Goal: Information Seeking & Learning: Learn about a topic

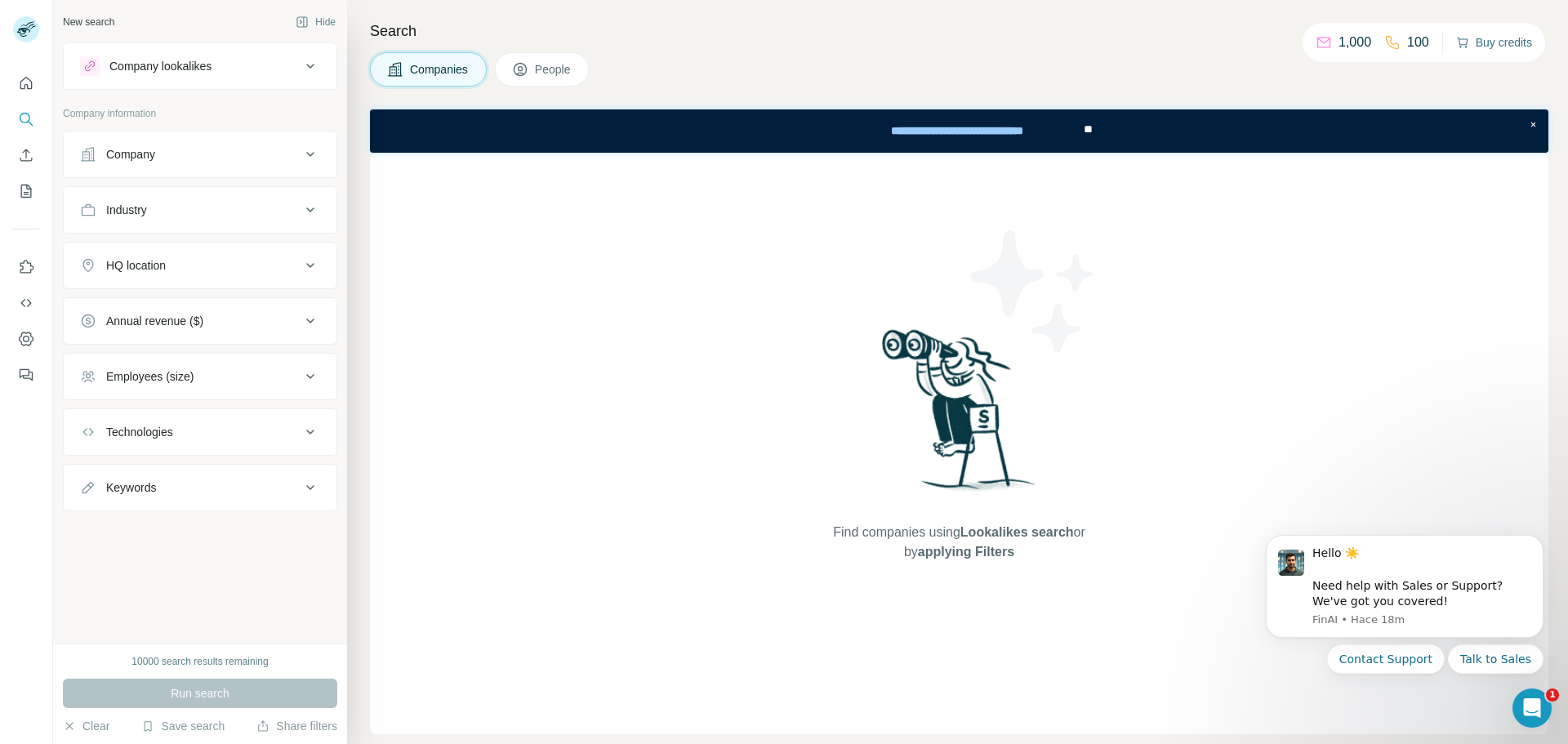
click at [1474, 45] on button "Buy credits" at bounding box center [1494, 42] width 76 height 23
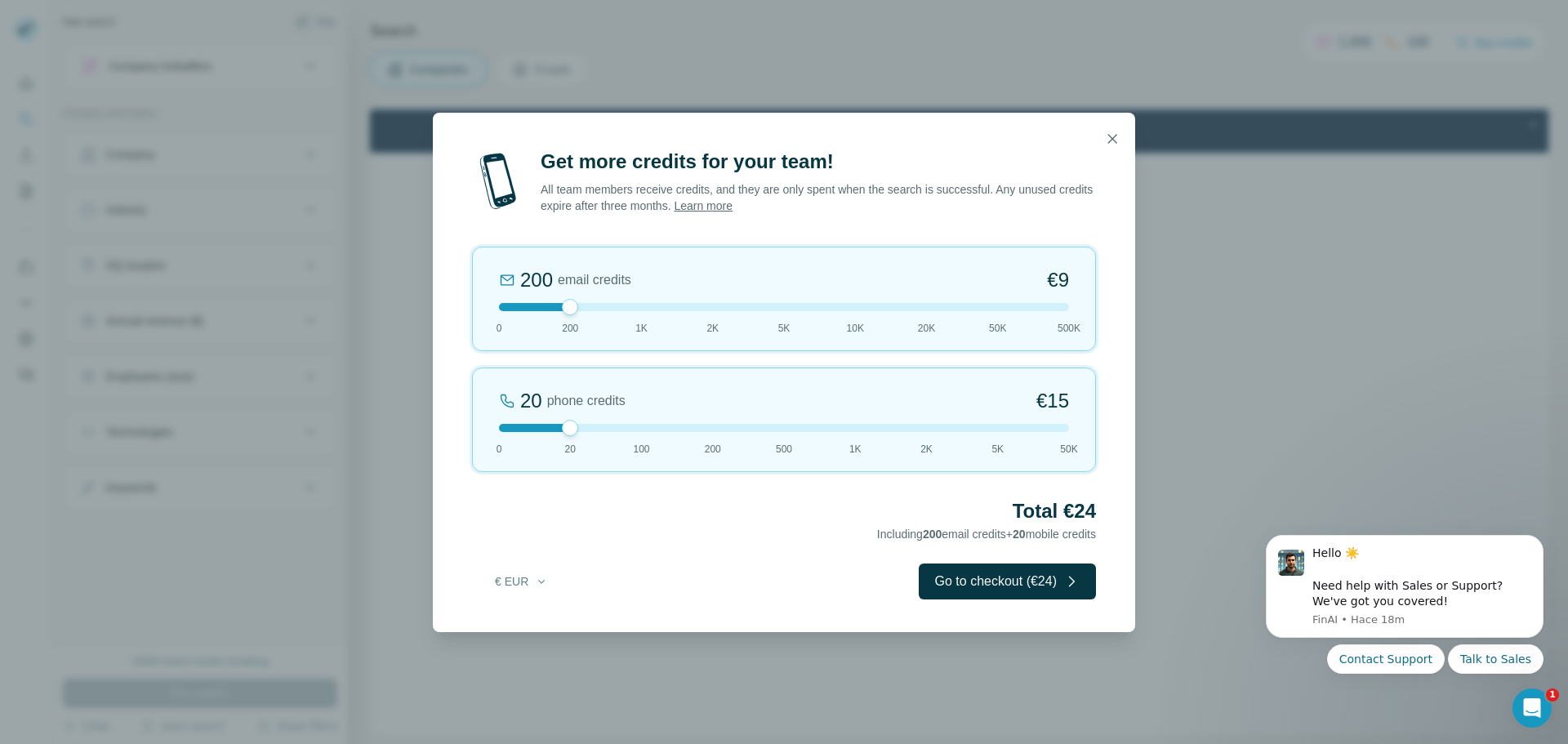
drag, startPoint x: 570, startPoint y: 424, endPoint x: 479, endPoint y: 427, distance: 91.0
click at [479, 427] on div "20 phone credits €15 0 20 100 200 500 1K 2K 5K 50K" at bounding box center [783, 419] width 624 height 105
drag, startPoint x: 576, startPoint y: 305, endPoint x: 657, endPoint y: 319, distance: 82.2
click at [657, 319] on div "1K email credits €42 0 200 1K 2K 5K 10K 20K 50K 500K" at bounding box center [783, 299] width 624 height 105
drag, startPoint x: 638, startPoint y: 309, endPoint x: 713, endPoint y: 314, distance: 75.2
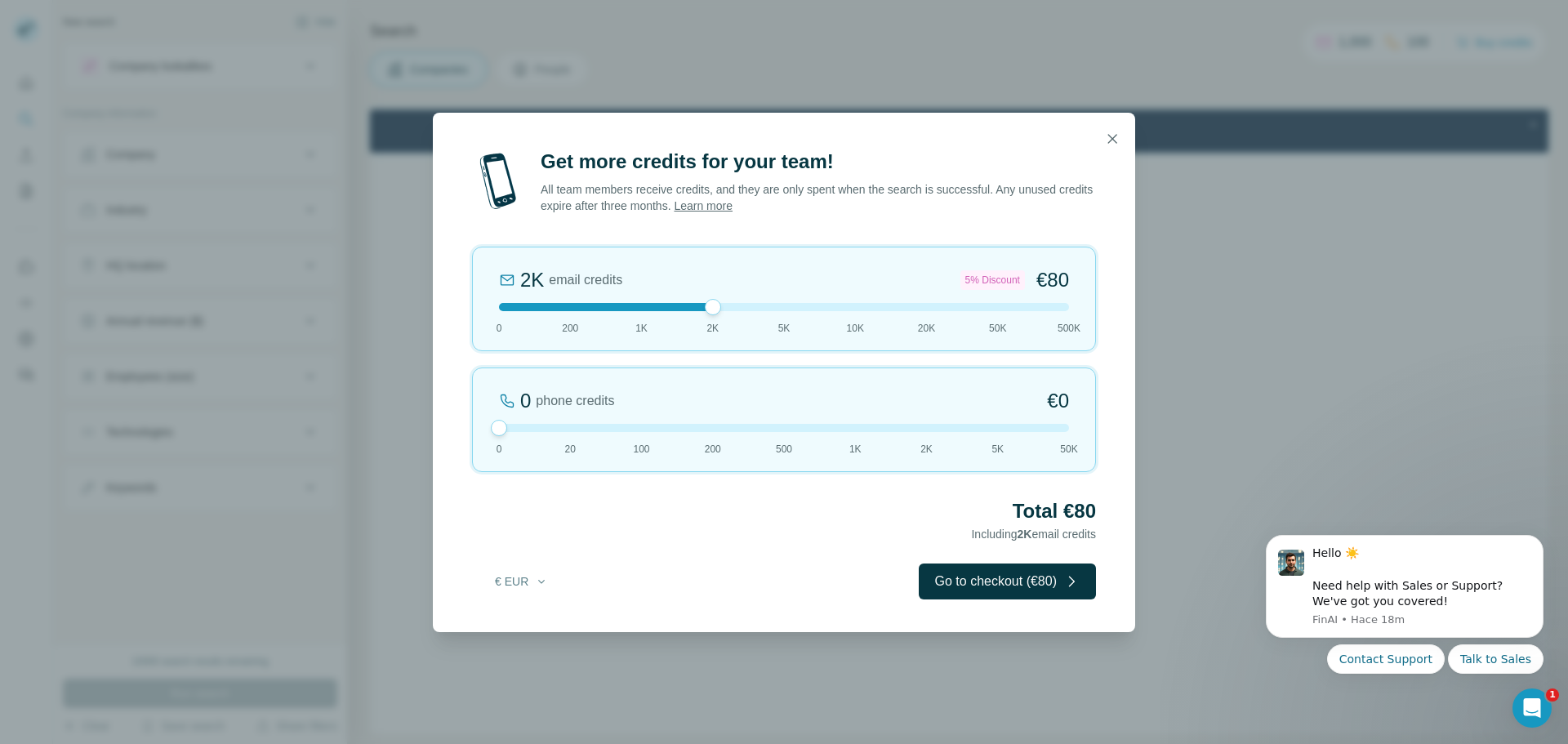
click at [713, 314] on div at bounding box center [712, 307] width 16 height 16
click at [1113, 141] on icon "button" at bounding box center [1112, 138] width 16 height 16
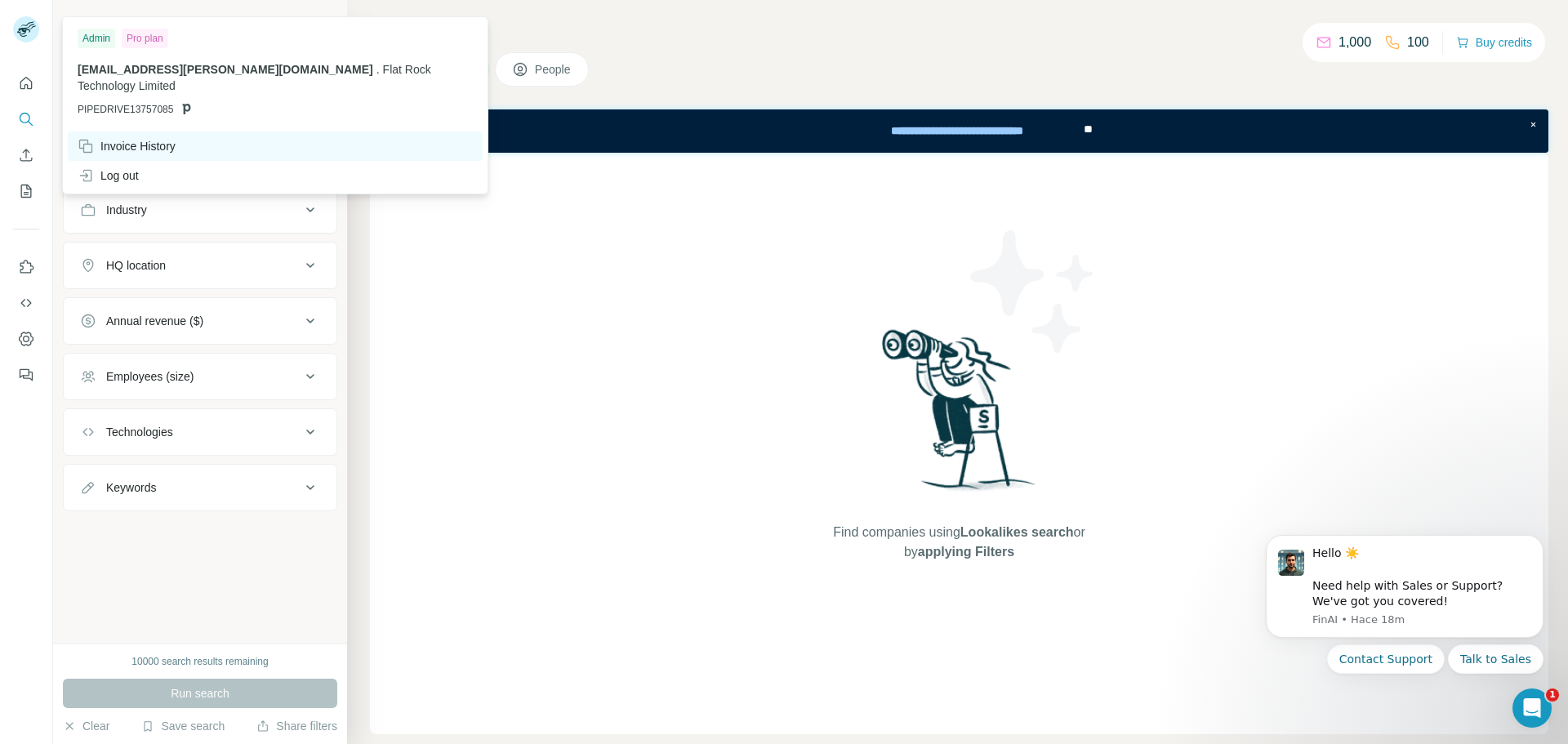
click at [129, 138] on div "Invoice History" at bounding box center [126, 146] width 98 height 16
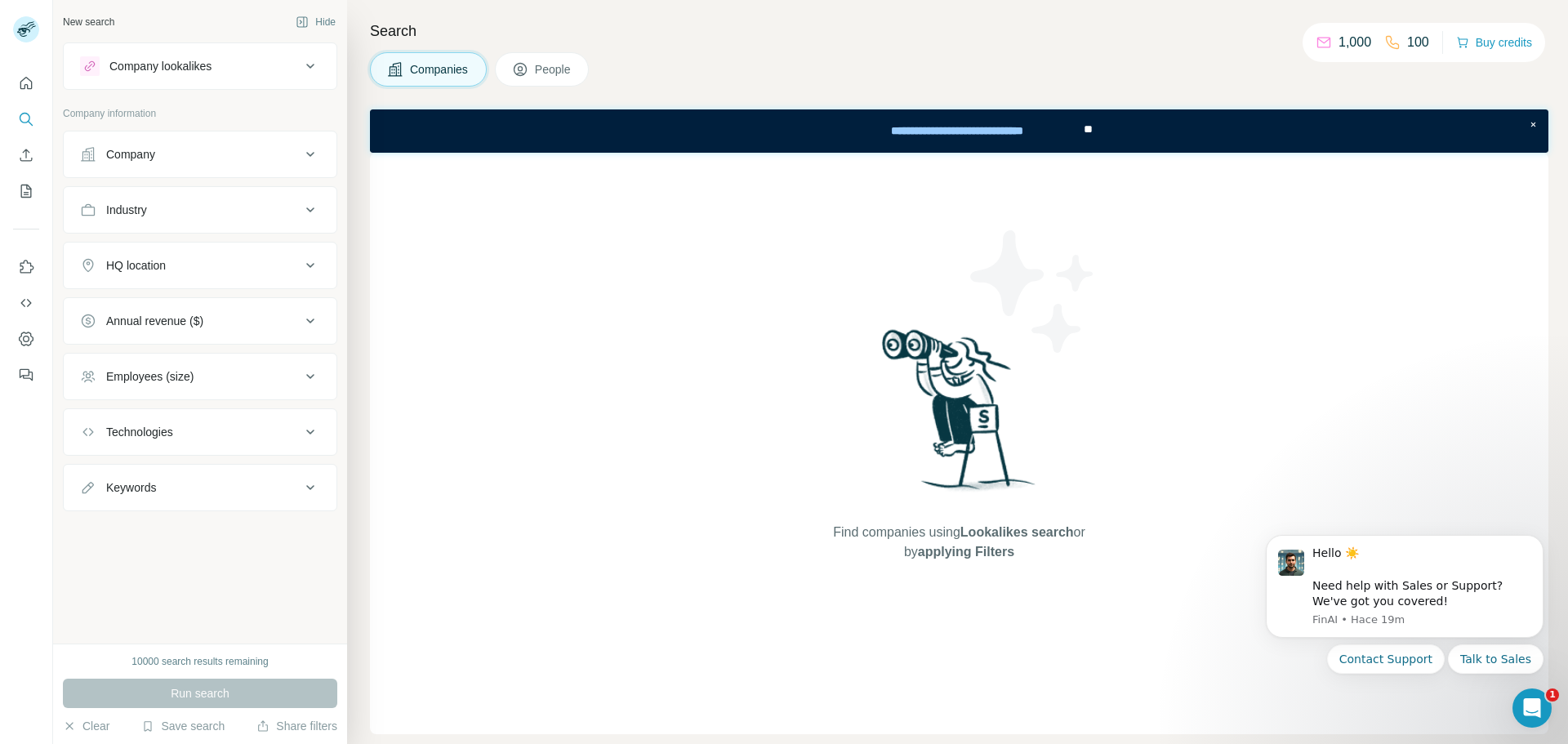
click at [1333, 43] on div "1,000" at bounding box center [1343, 42] width 56 height 20
click at [288, 210] on div "Industry" at bounding box center [190, 209] width 220 height 16
click at [236, 236] on div "Industry" at bounding box center [200, 235] width 274 height 96
click at [223, 247] on input at bounding box center [191, 251] width 201 height 18
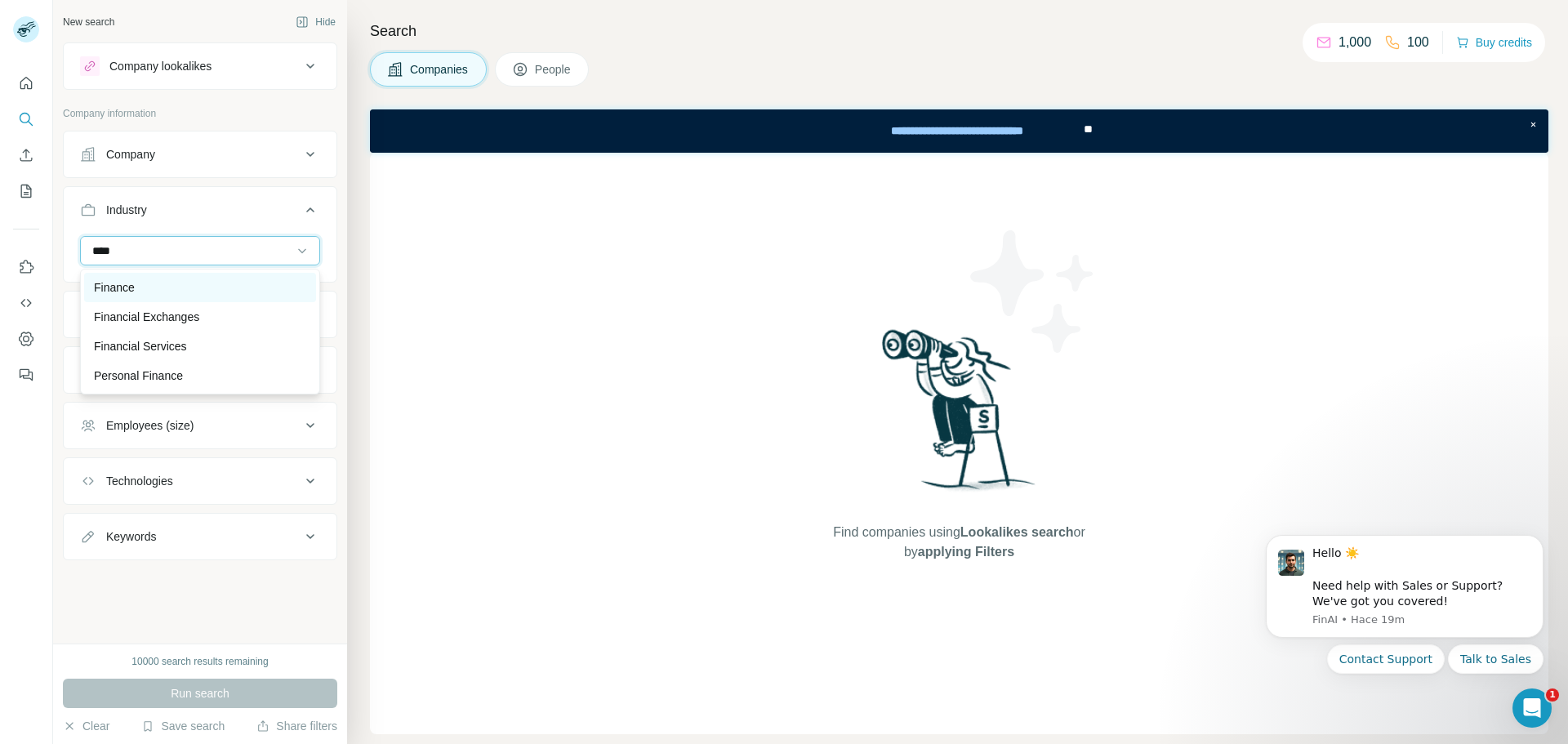
type input "****"
click at [119, 287] on p "Finance" at bounding box center [114, 287] width 40 height 16
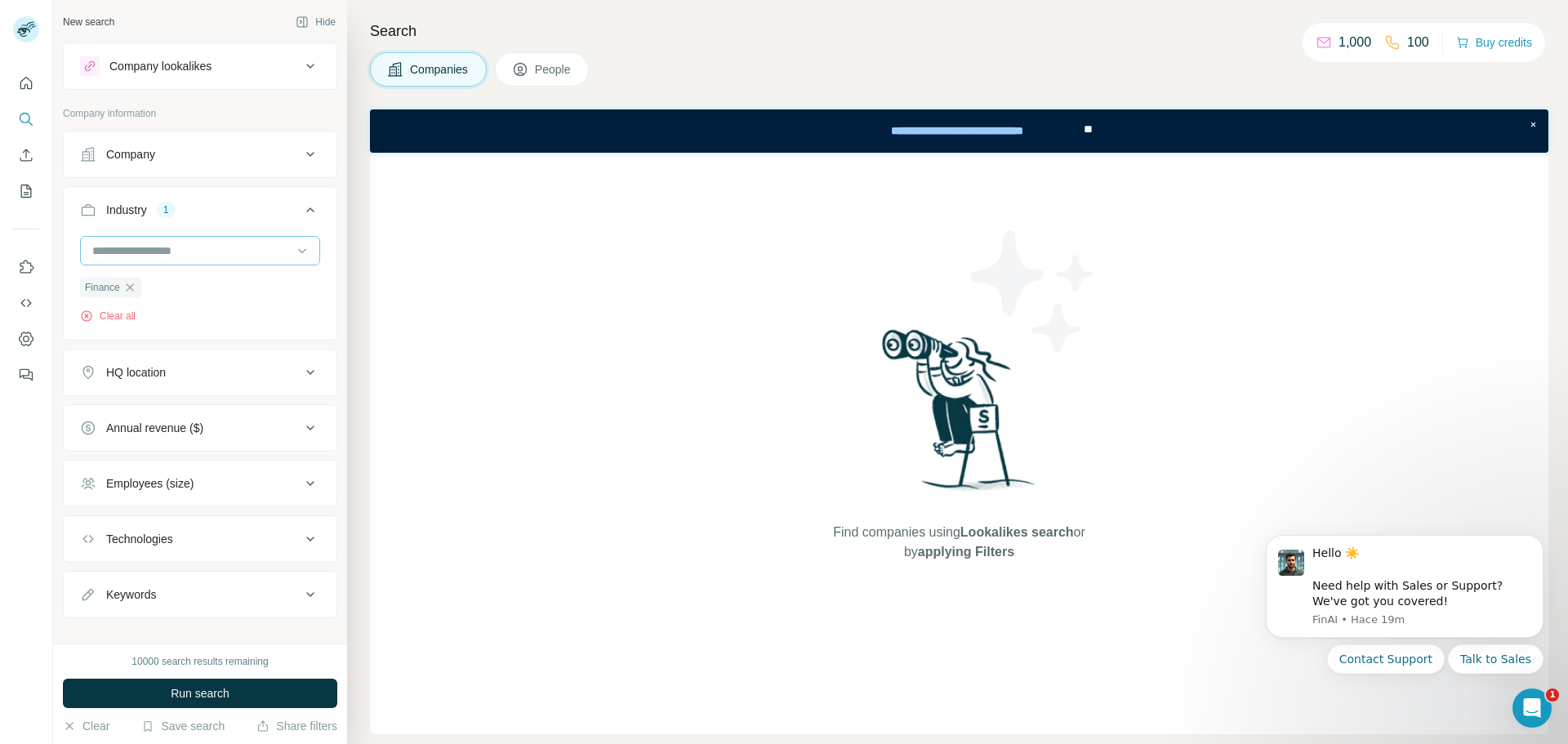
click at [152, 242] on input at bounding box center [191, 251] width 201 height 18
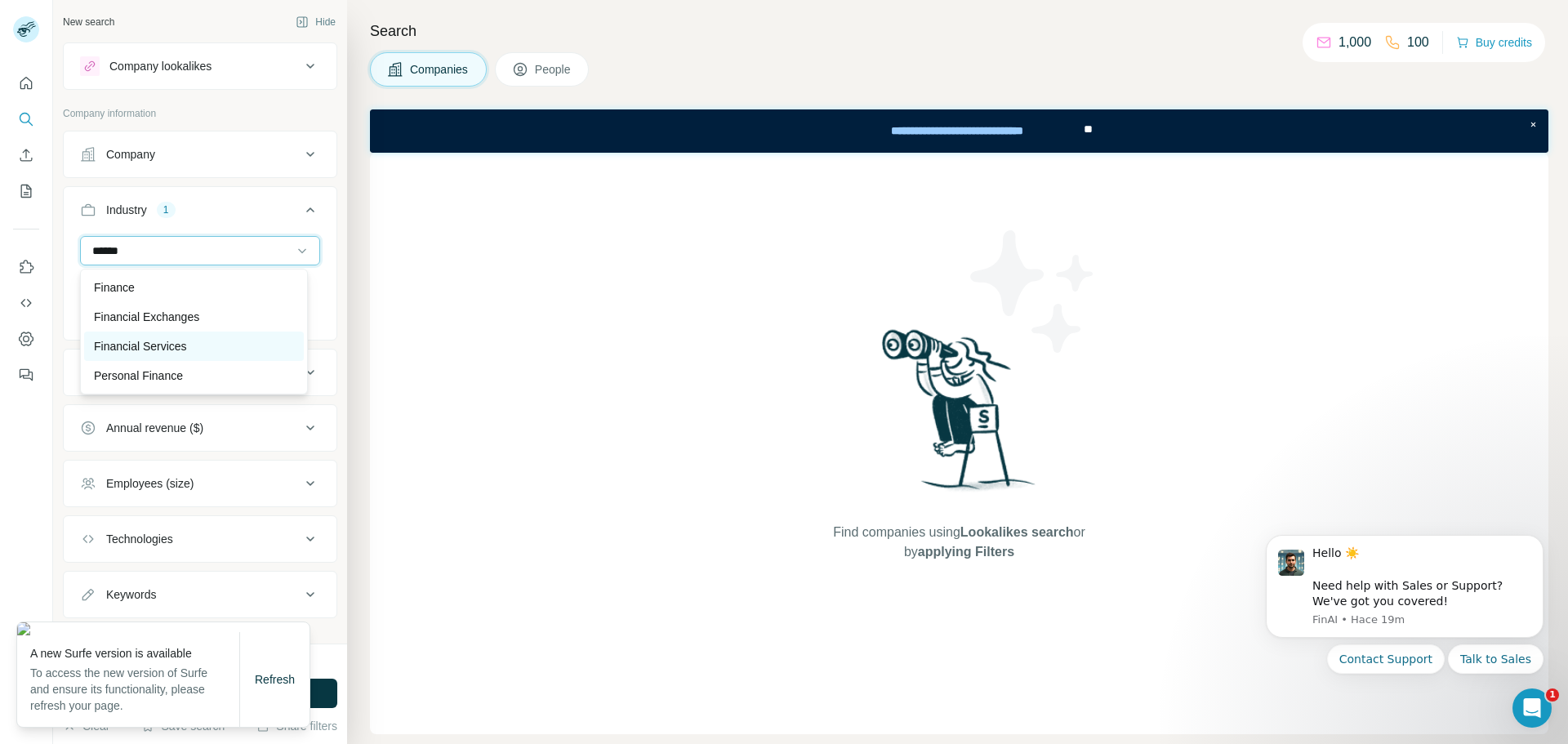
type input "******"
click at [176, 344] on p "Financial Services" at bounding box center [140, 346] width 93 height 16
click at [175, 250] on input at bounding box center [191, 251] width 201 height 18
type input "******"
click at [169, 315] on p "Financial Exchanges" at bounding box center [147, 316] width 105 height 16
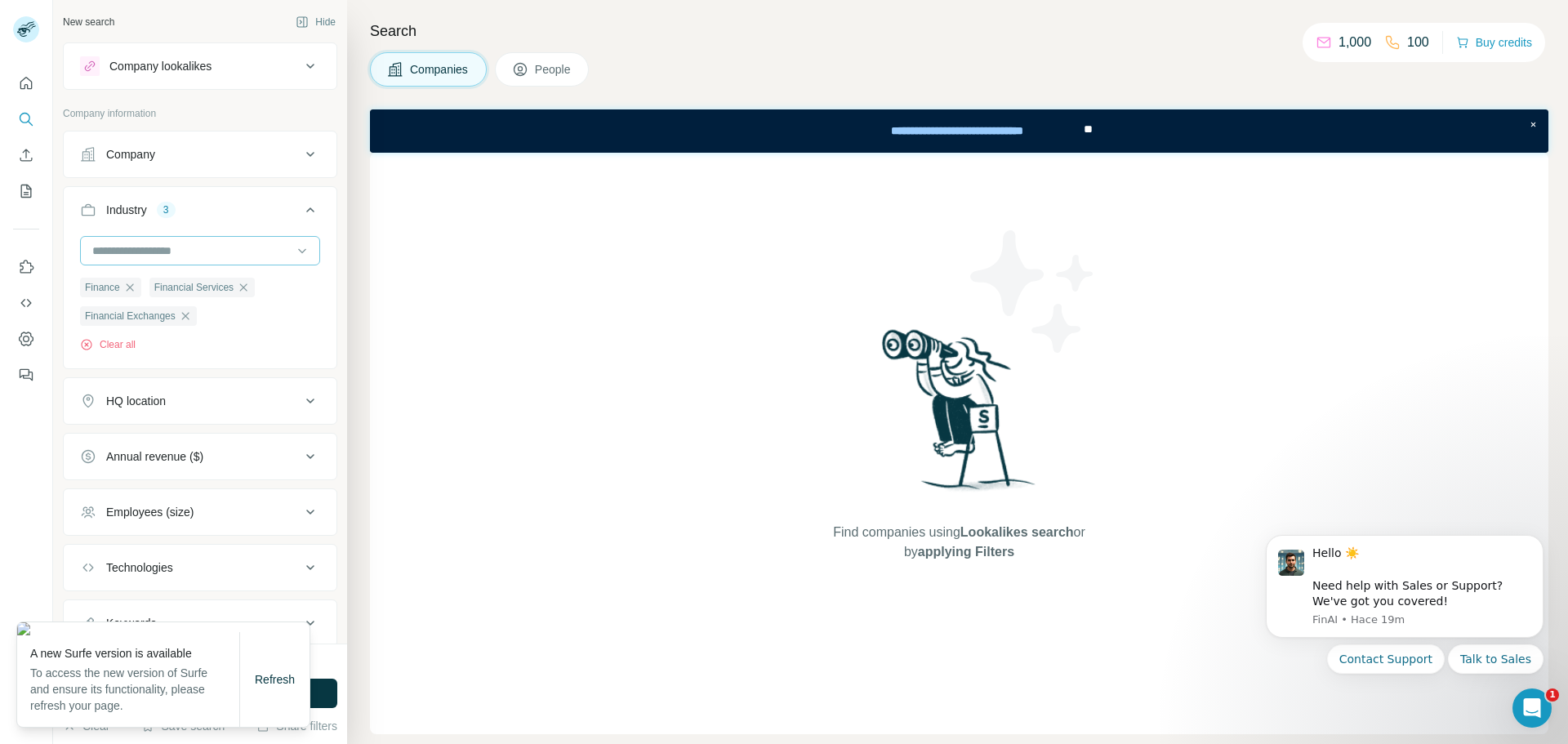
click at [168, 251] on input at bounding box center [191, 251] width 201 height 18
click at [169, 257] on input at bounding box center [191, 251] width 201 height 18
click at [155, 251] on input at bounding box center [191, 251] width 201 height 18
type input "*****"
click at [125, 287] on p "FinTech" at bounding box center [114, 287] width 40 height 16
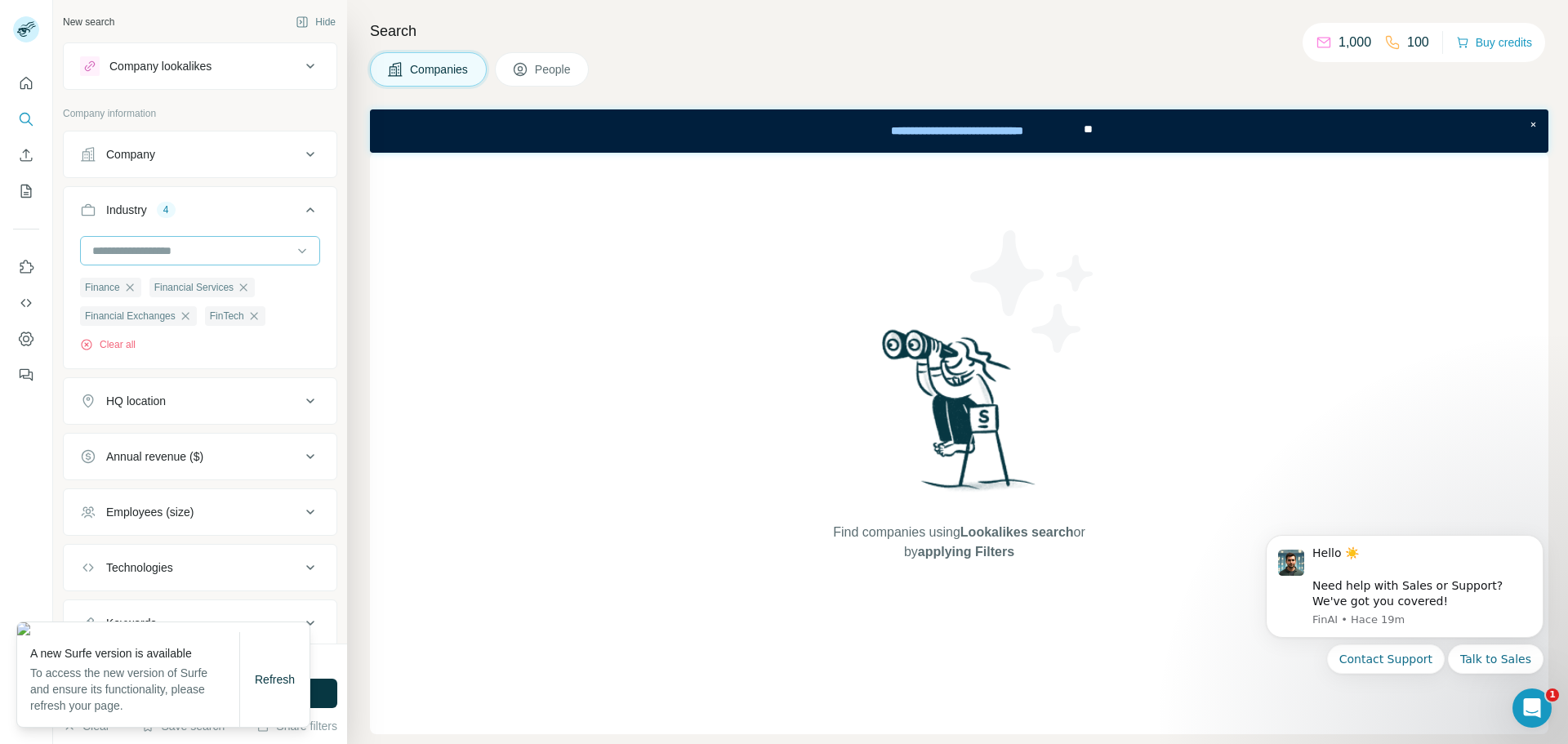
click at [159, 244] on input at bounding box center [191, 251] width 201 height 18
click at [177, 256] on input at bounding box center [191, 251] width 201 height 18
click at [181, 249] on input at bounding box center [191, 251] width 201 height 18
type input "***"
click at [174, 283] on div "Banking" at bounding box center [194, 287] width 200 height 16
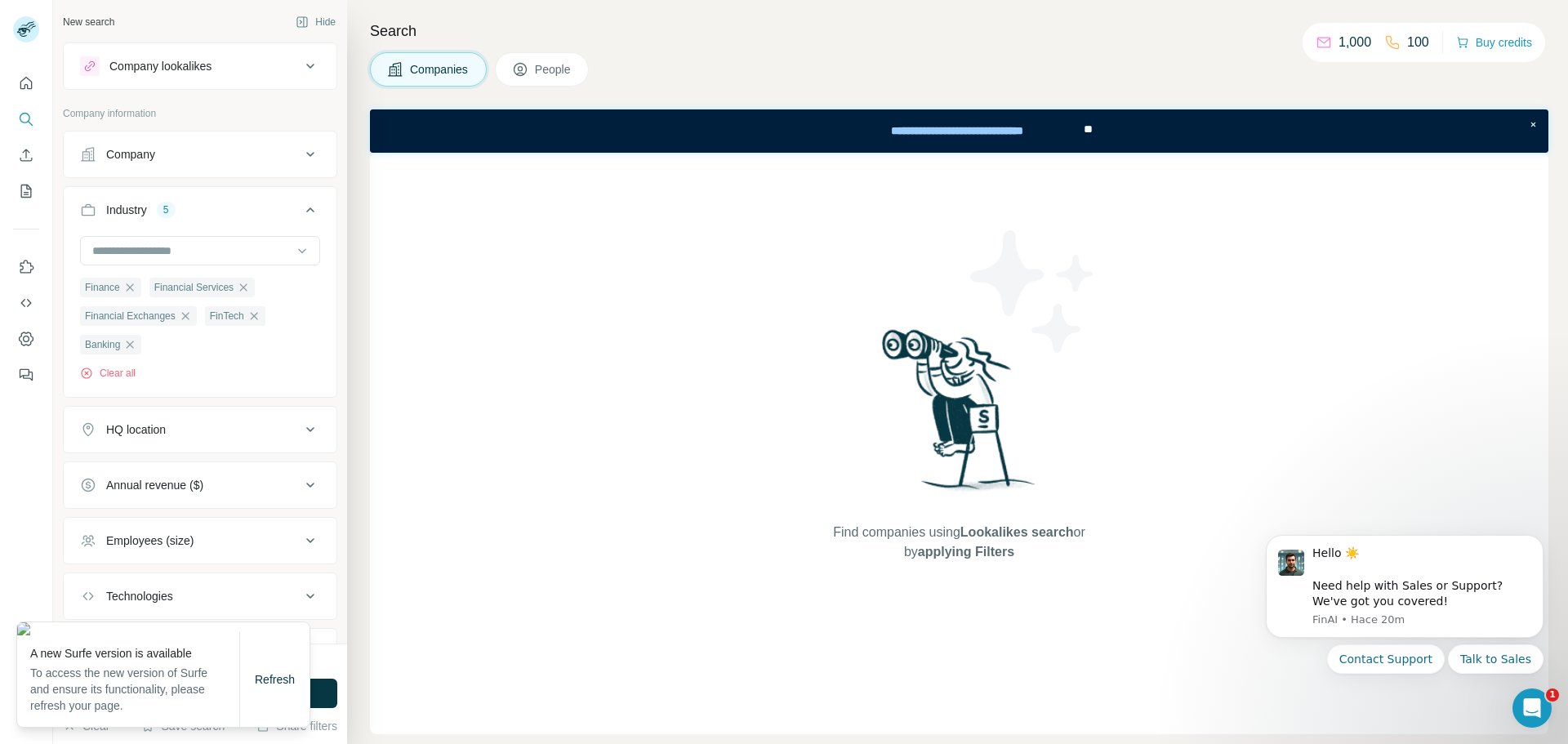
click at [278, 694] on div "Refresh" at bounding box center [275, 679] width 70 height 33
click at [275, 683] on span "Refresh" at bounding box center [275, 680] width 40 height 13
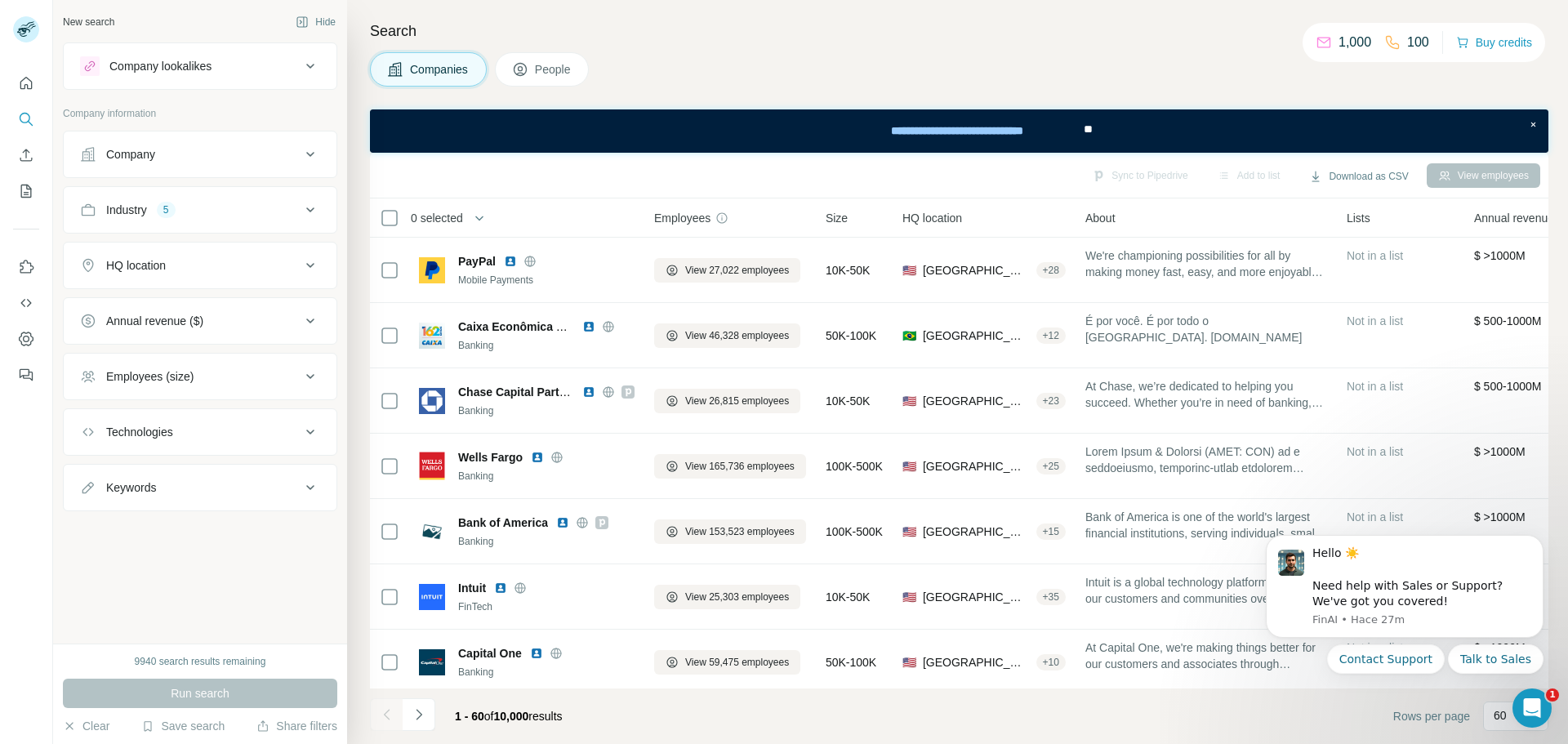
click at [310, 266] on icon at bounding box center [310, 265] width 8 height 5
click at [216, 302] on input "text" at bounding box center [200, 306] width 240 height 29
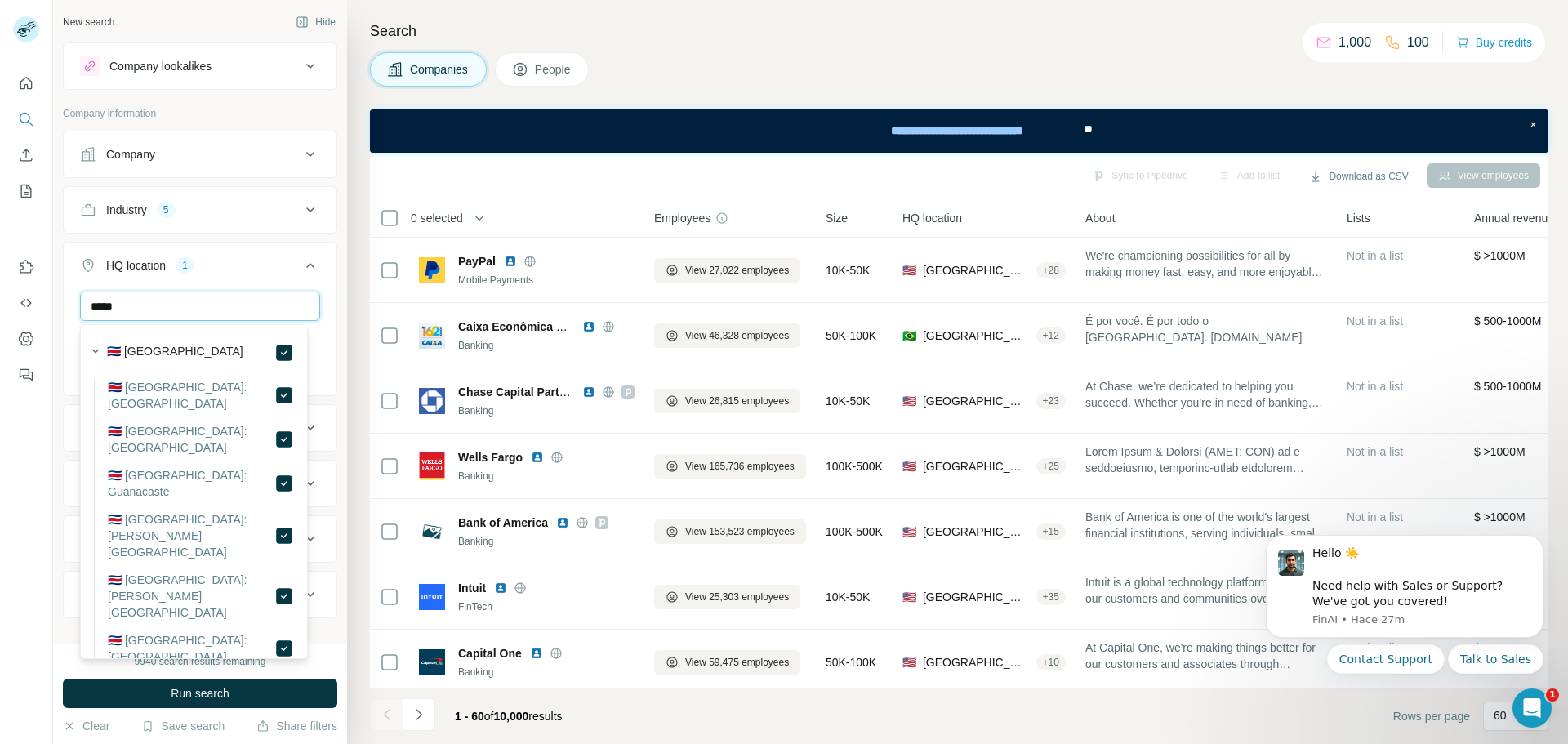
click at [226, 314] on input "*****" at bounding box center [200, 306] width 240 height 29
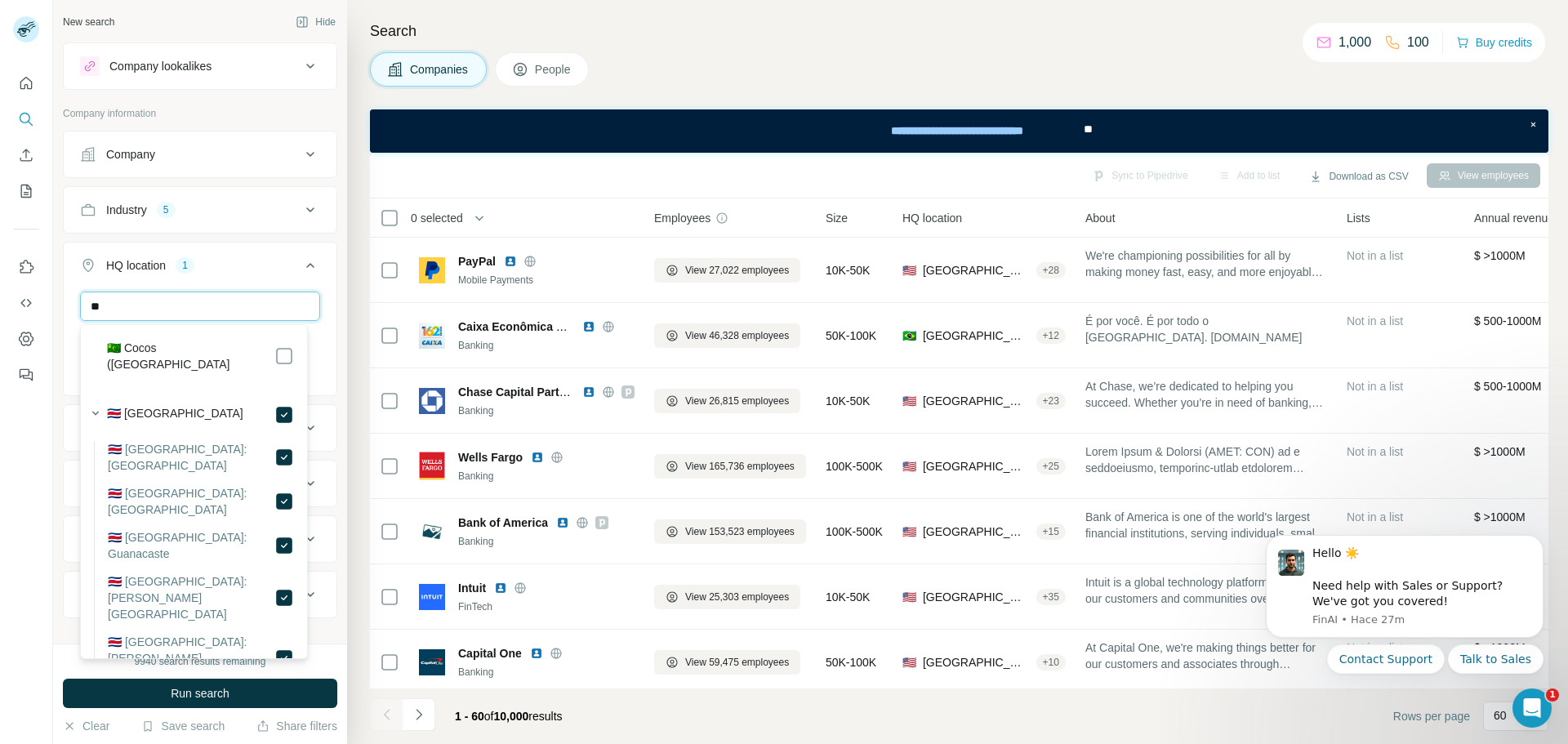
type input "*"
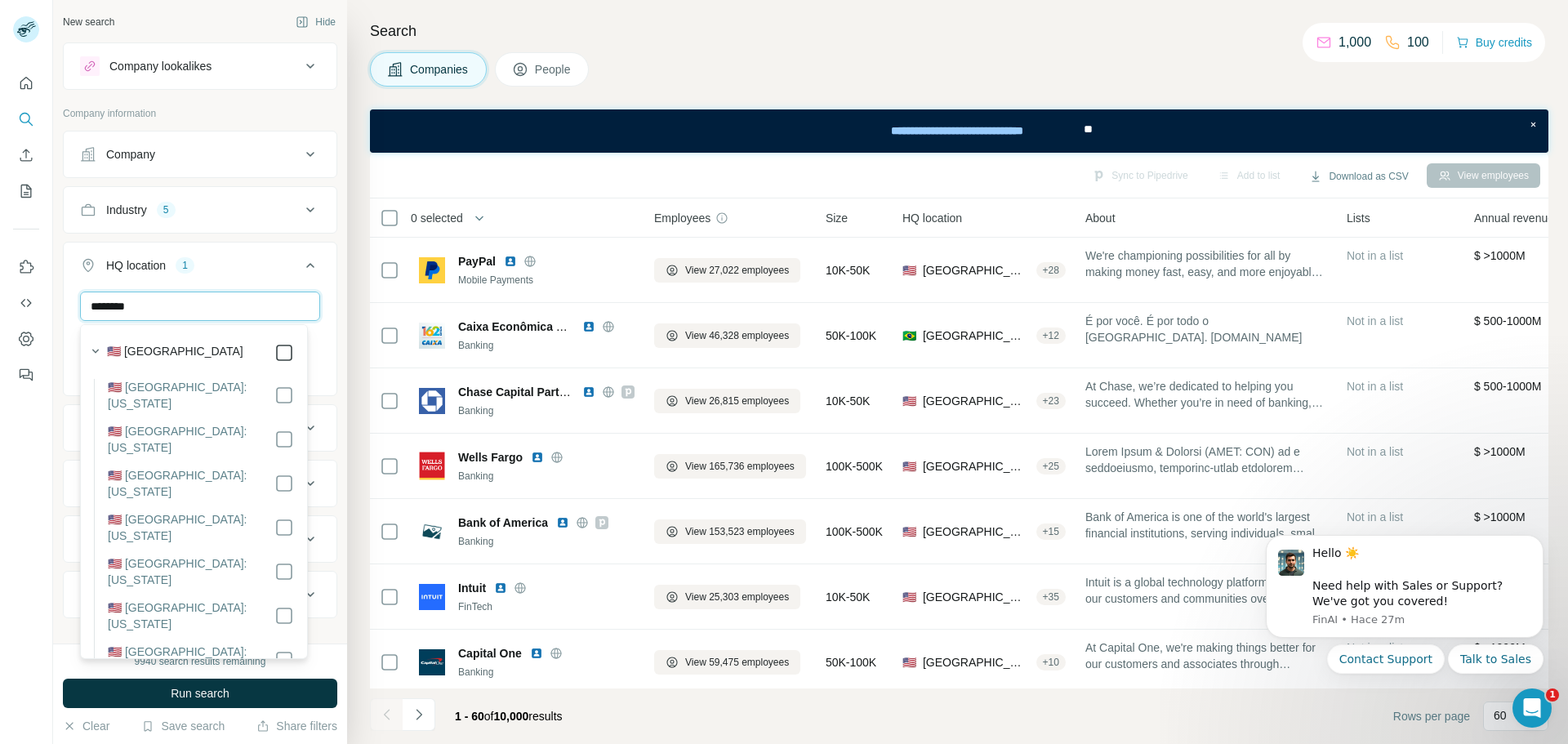
type input "********"
click at [250, 699] on button "Run search" at bounding box center [200, 693] width 274 height 29
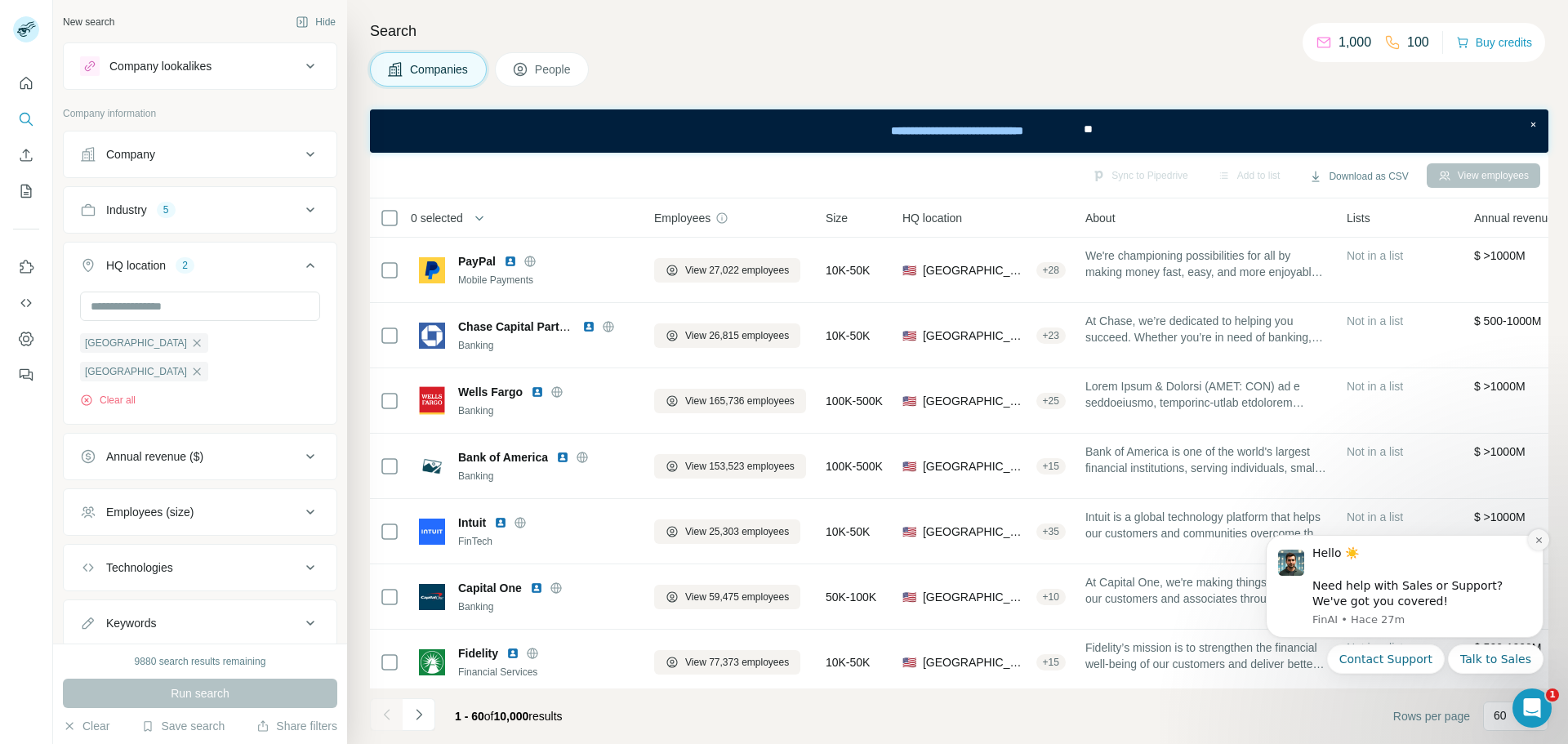
click at [1538, 539] on icon "Dismiss notification" at bounding box center [1539, 541] width 9 height 9
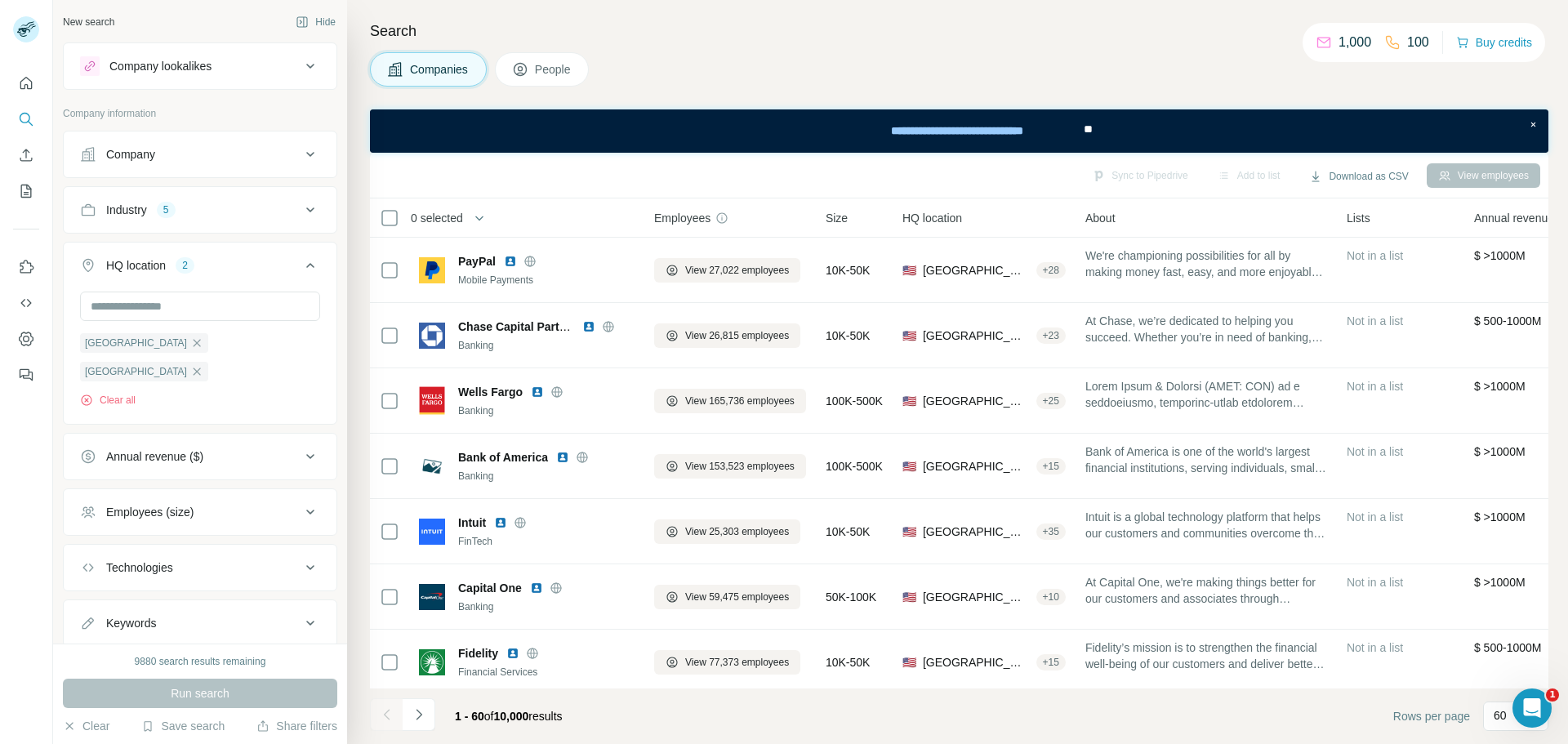
click at [300, 447] on icon at bounding box center [310, 457] width 20 height 20
click at [97, 575] on icon at bounding box center [89, 583] width 16 height 16
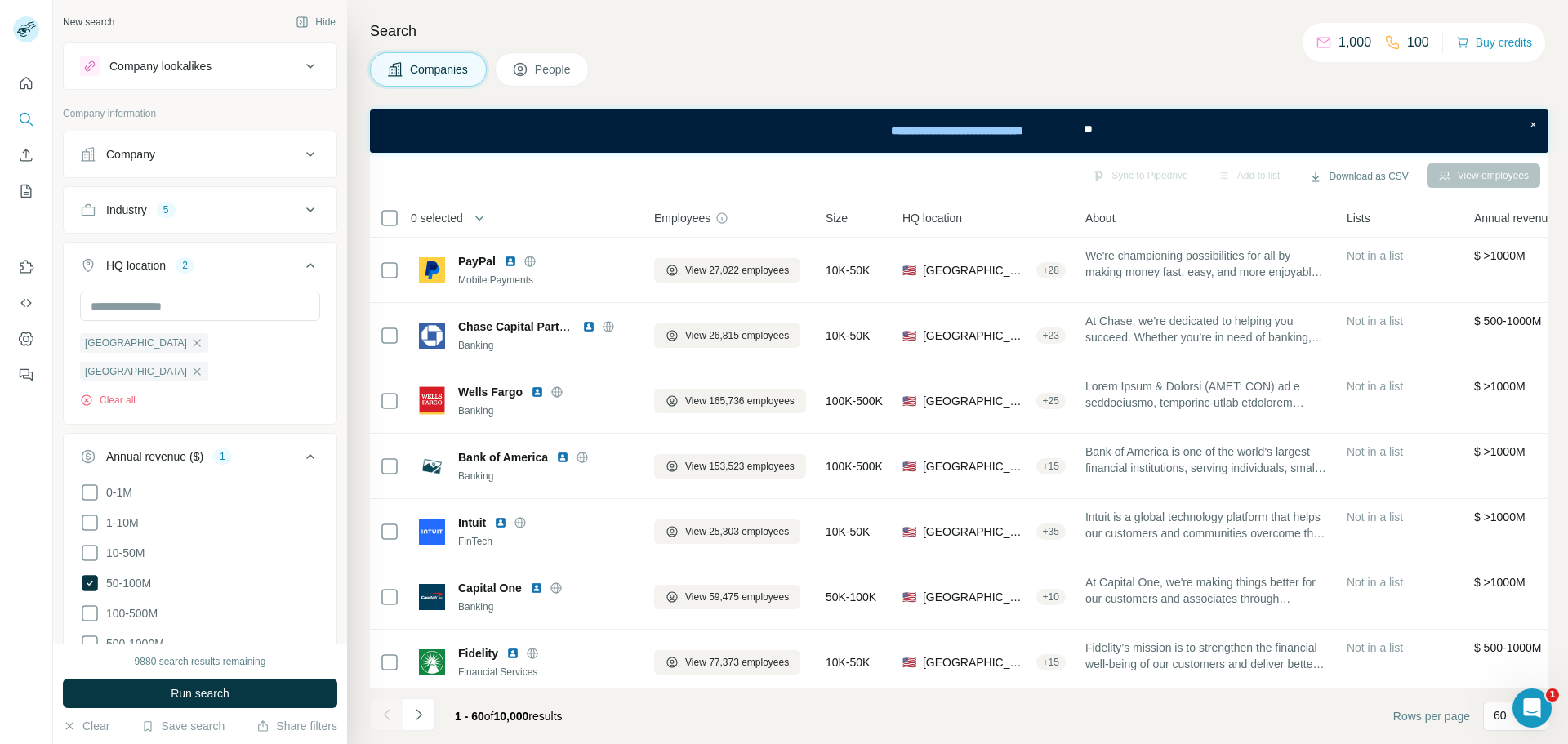
click at [222, 692] on span "Run search" at bounding box center [200, 693] width 58 height 16
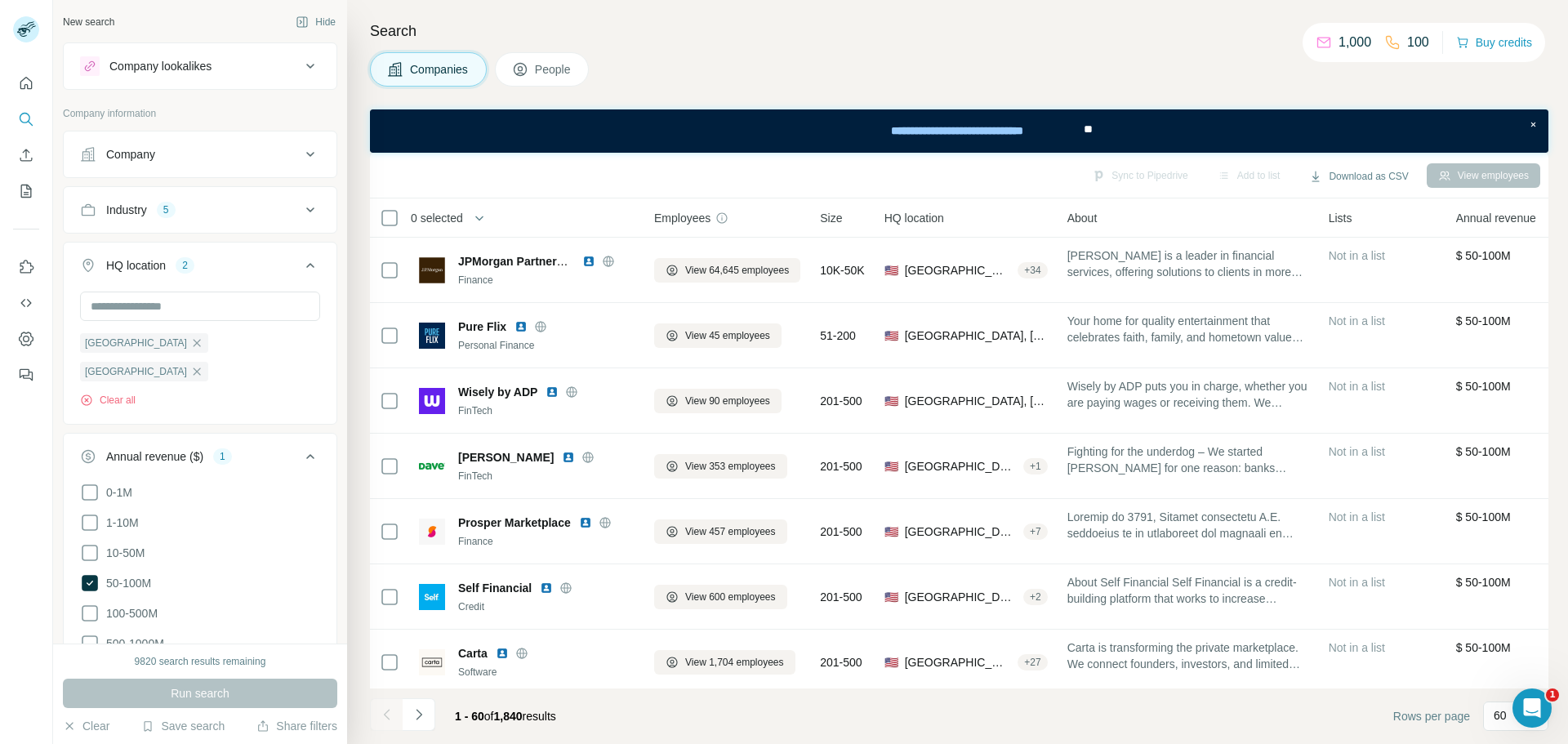
click at [300, 447] on icon at bounding box center [310, 457] width 20 height 20
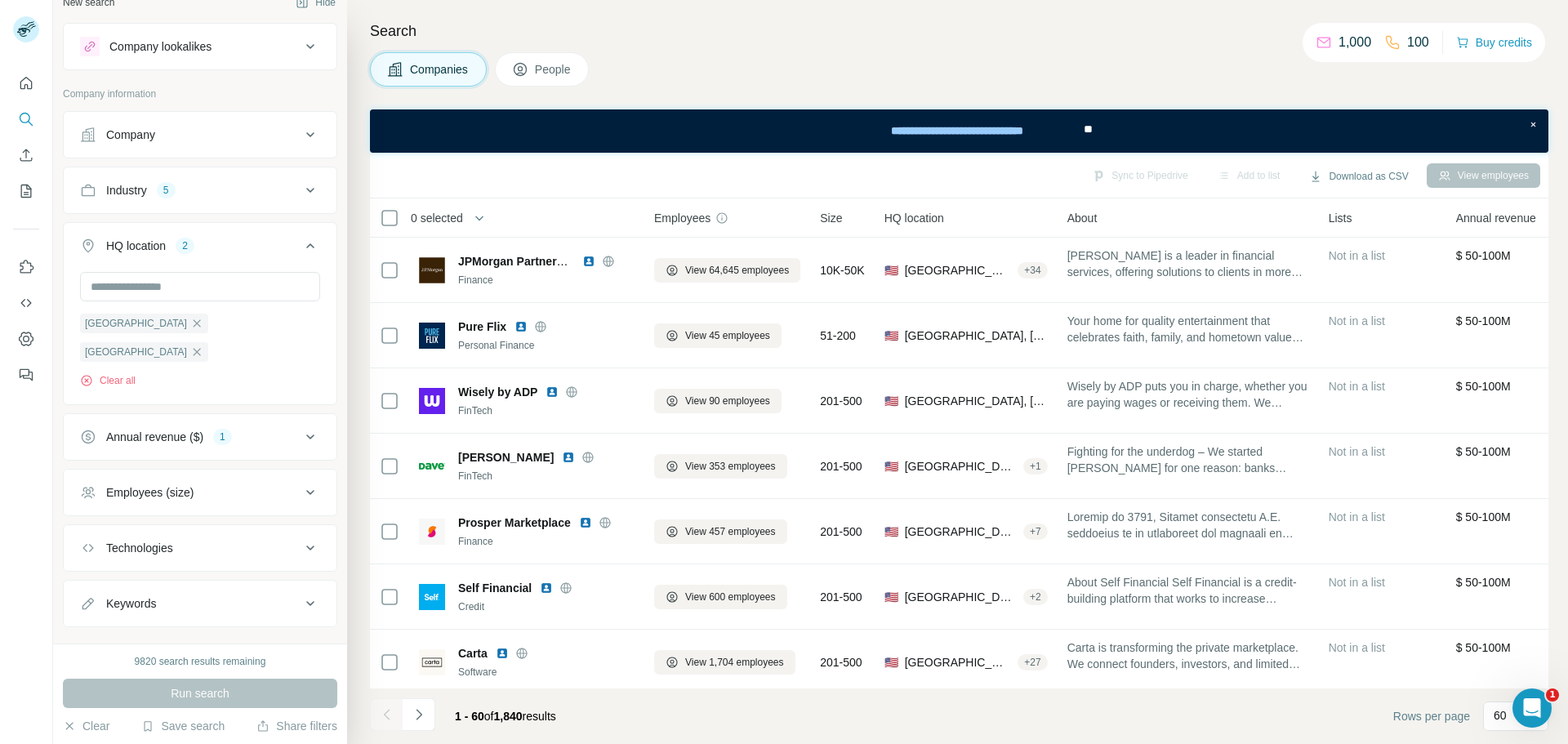
scroll to position [22, 0]
click at [300, 481] on icon at bounding box center [310, 491] width 20 height 20
click at [89, 607] on icon at bounding box center [89, 617] width 20 height 20
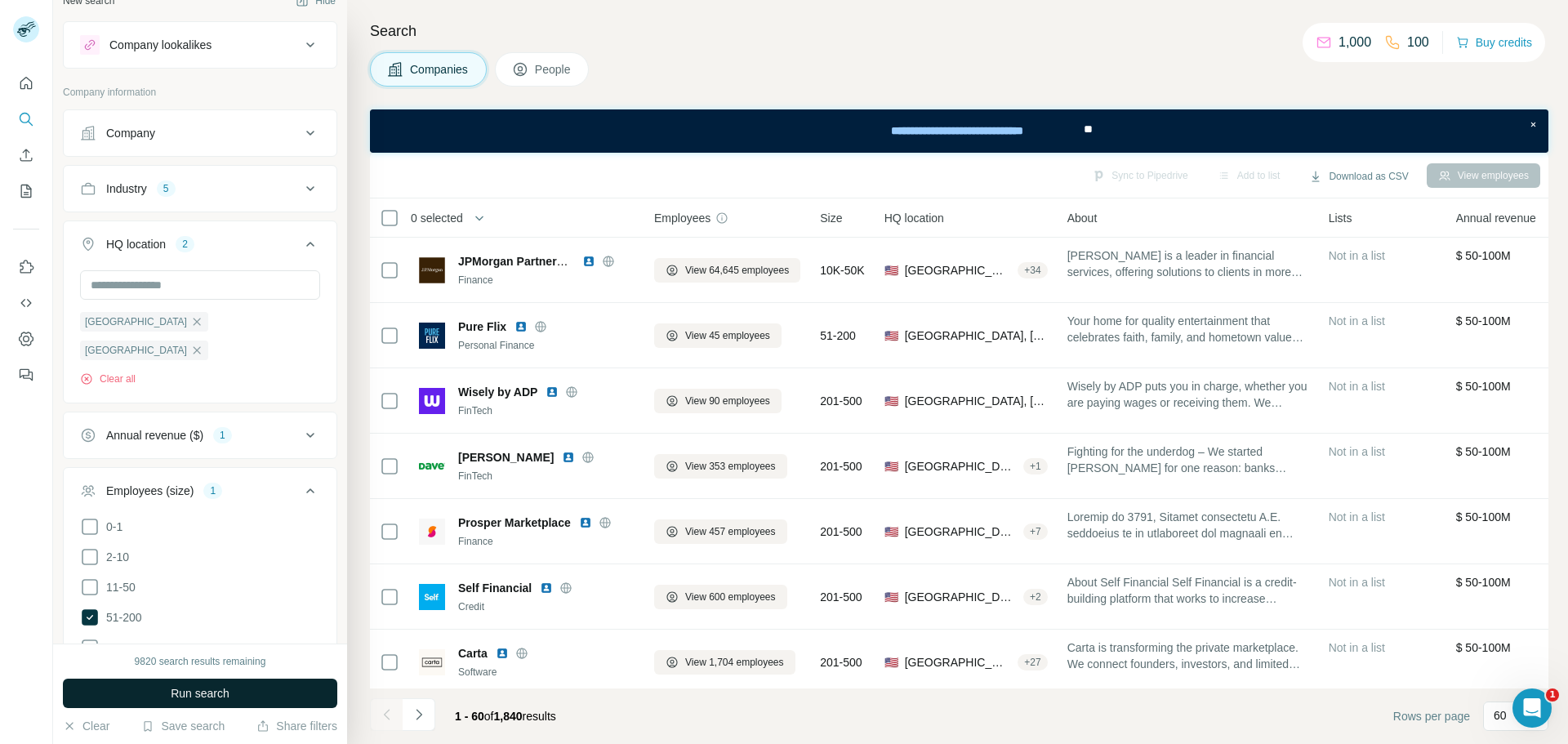
click at [161, 692] on button "Run search" at bounding box center [200, 693] width 274 height 29
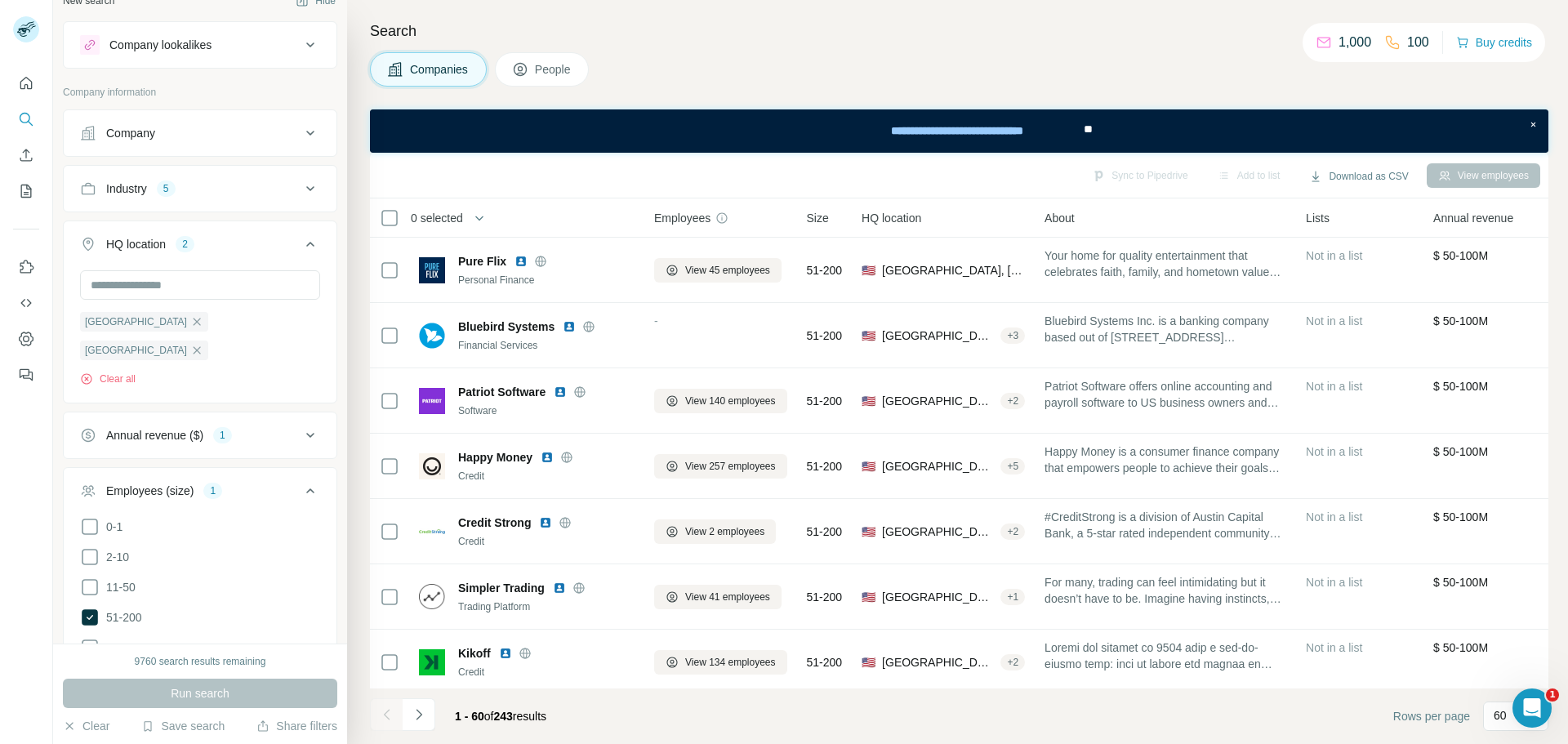
click at [300, 481] on icon at bounding box center [310, 491] width 20 height 20
click at [294, 529] on button "Technologies" at bounding box center [200, 547] width 273 height 40
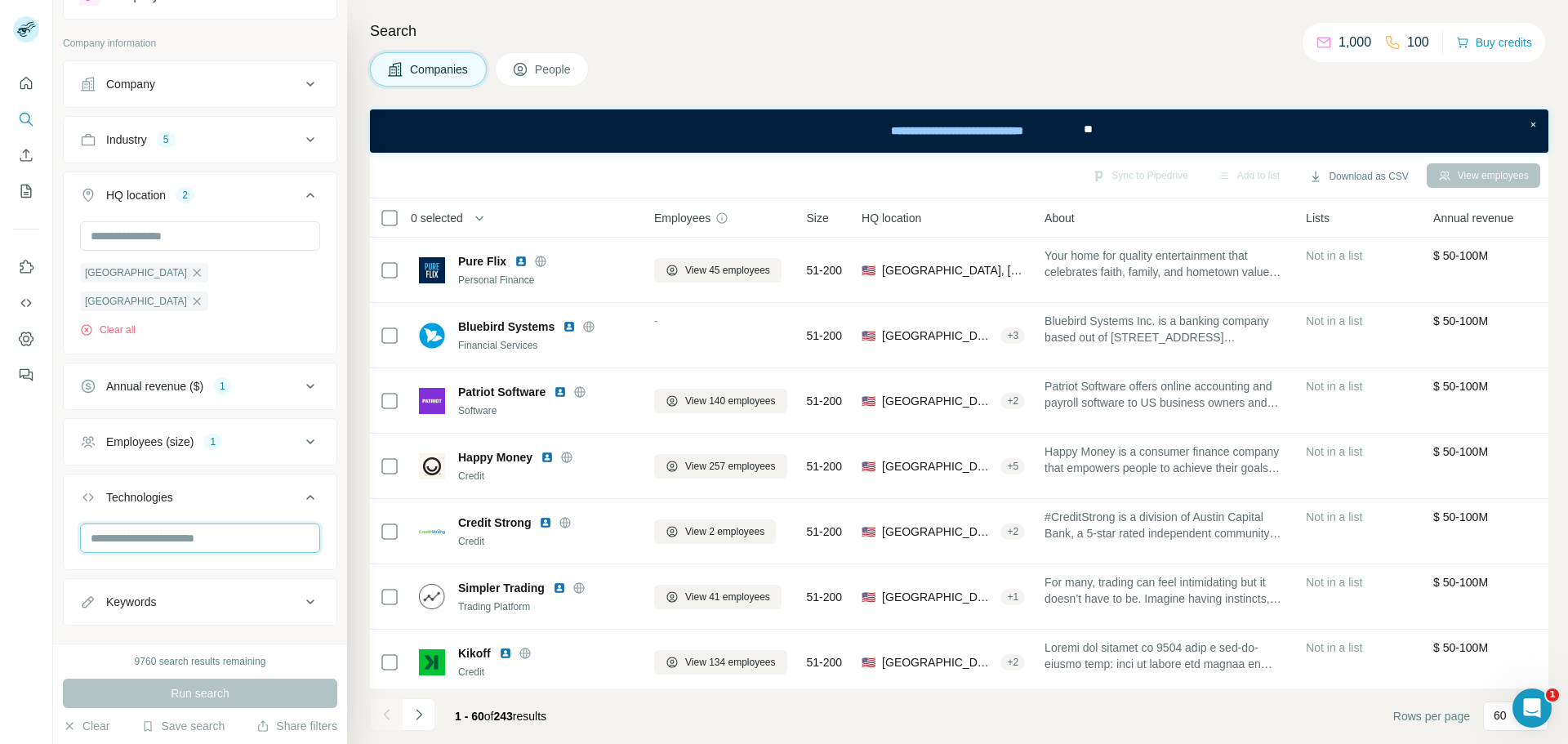
click at [166, 524] on input "text" at bounding box center [200, 538] width 240 height 29
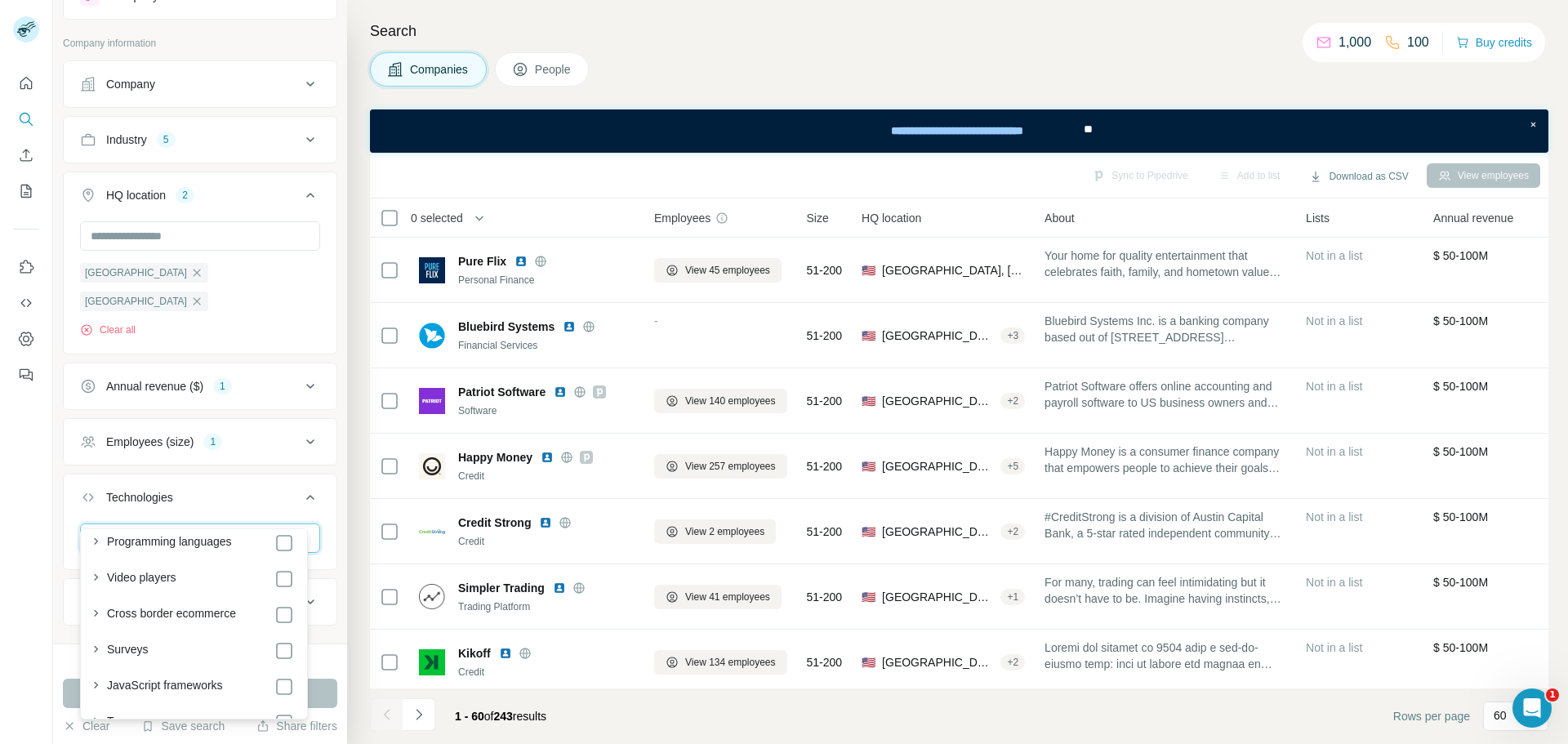
scroll to position [1552, 0]
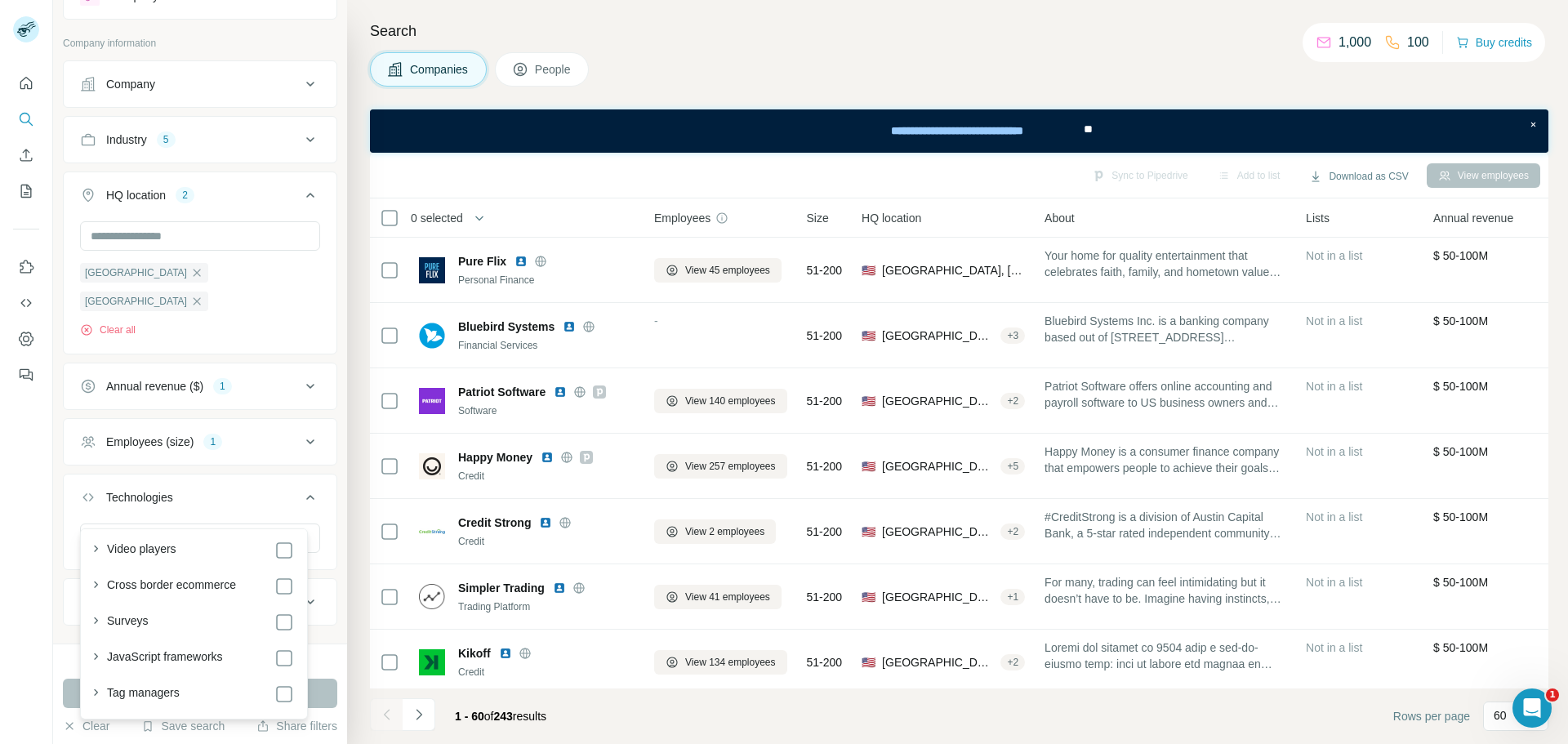
click at [300, 488] on icon at bounding box center [310, 497] width 20 height 20
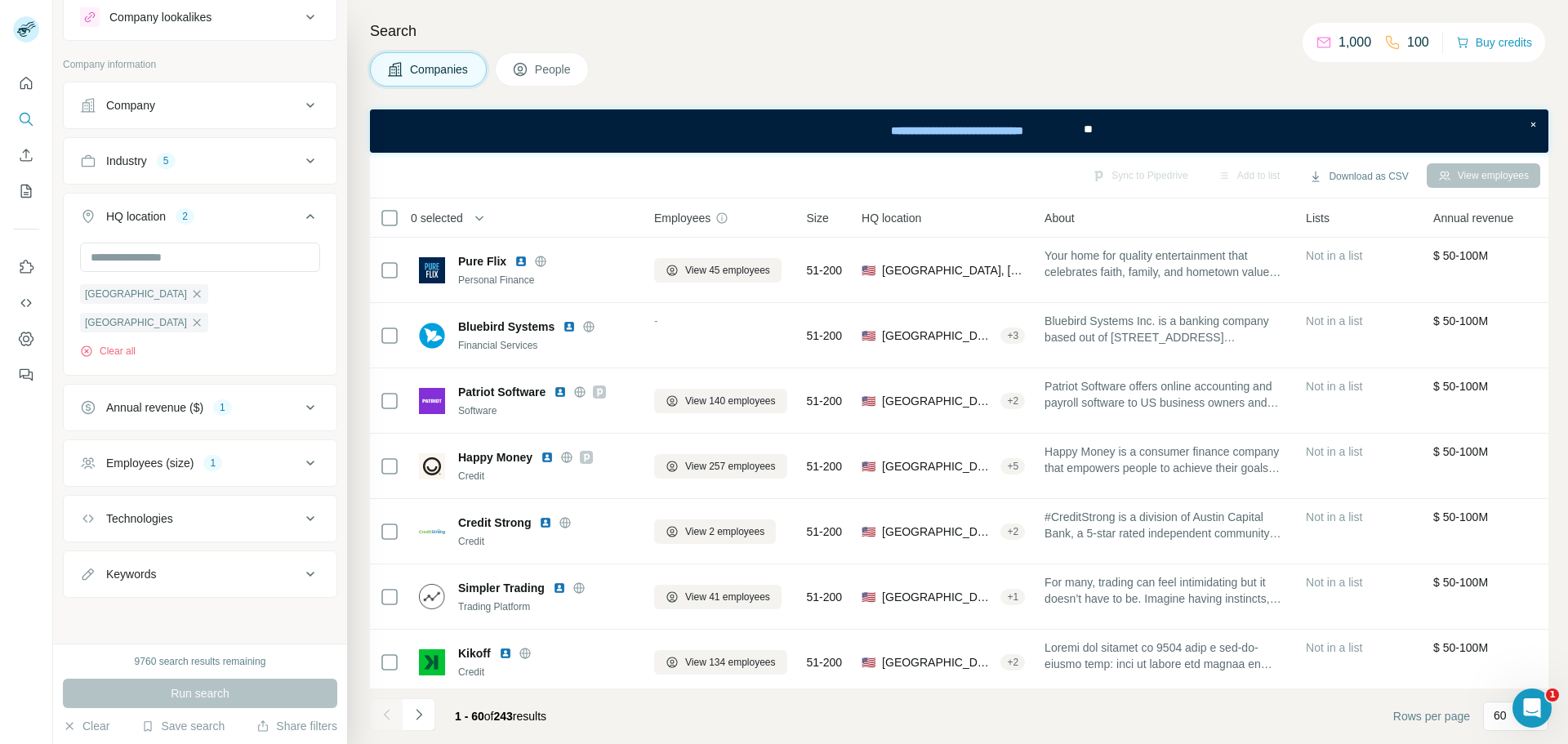
scroll to position [22, 0]
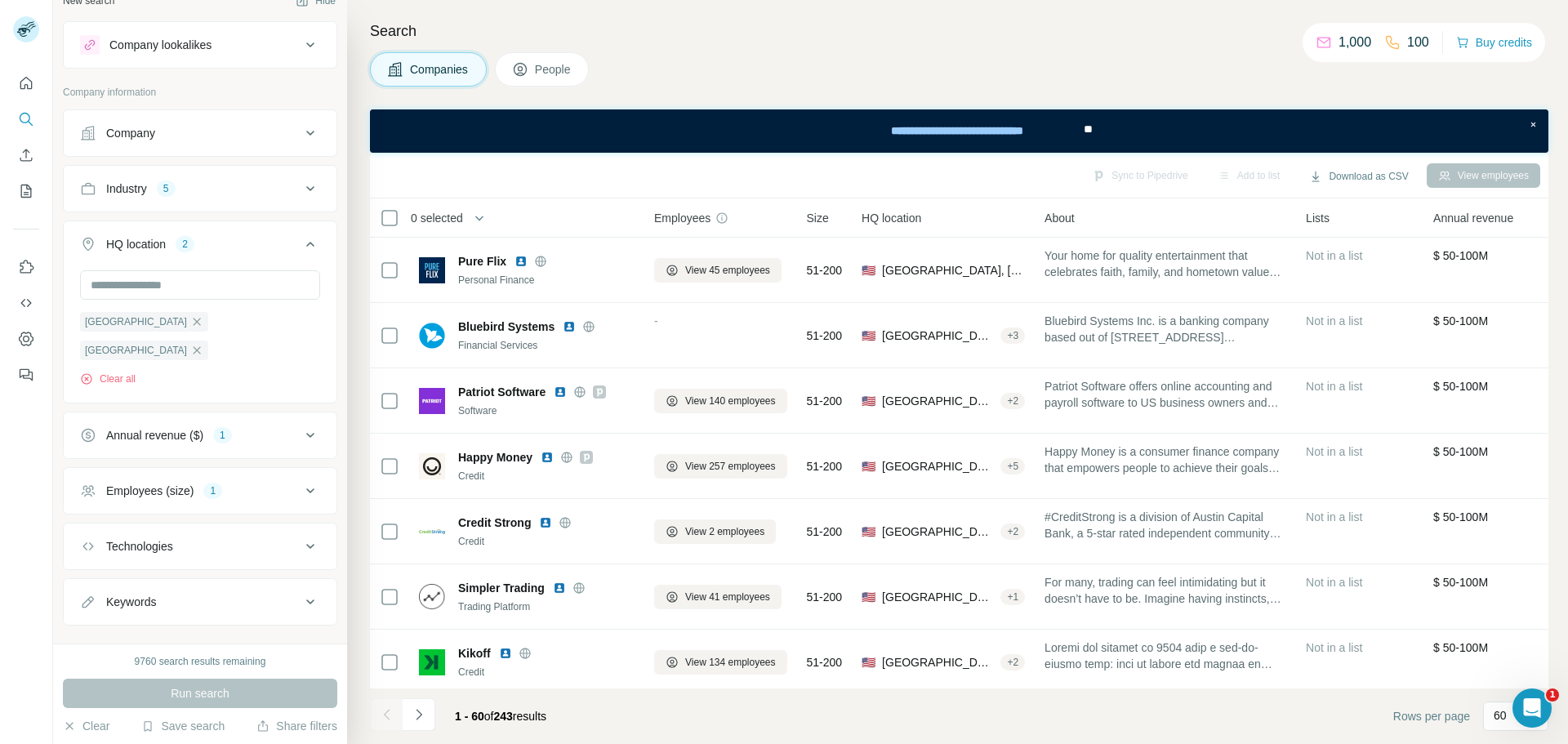
click at [300, 242] on icon at bounding box center [310, 244] width 20 height 20
